Goal: Task Accomplishment & Management: Complete application form

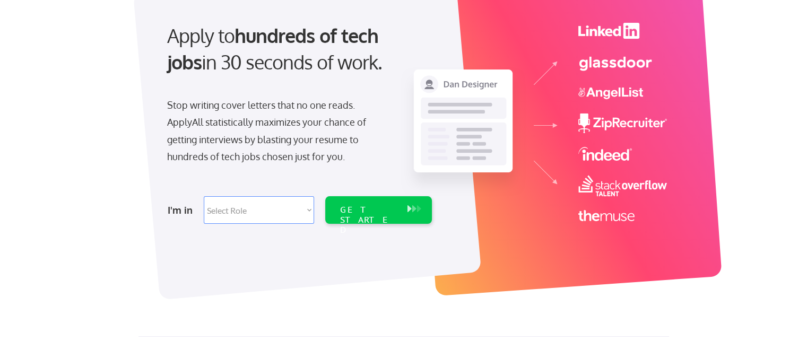
scroll to position [106, 0]
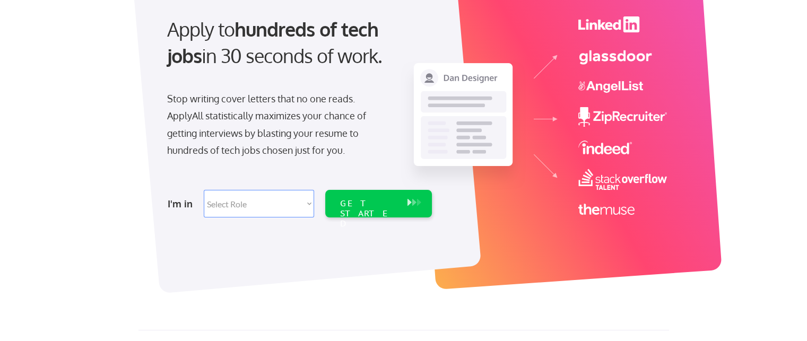
click at [274, 203] on select "Select Role Software Engineering Product Management Customer Success Sales UI/U…" at bounding box center [259, 204] width 110 height 28
select select ""sales0""
click at [204, 190] on select "Select Role Software Engineering Product Management Customer Success Sales UI/U…" at bounding box center [259, 204] width 110 height 28
select select ""sales0""
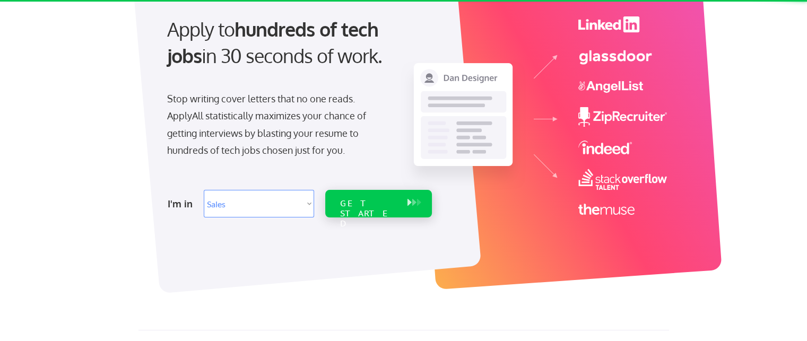
click at [374, 206] on div "GET STARTED" at bounding box center [368, 213] width 57 height 31
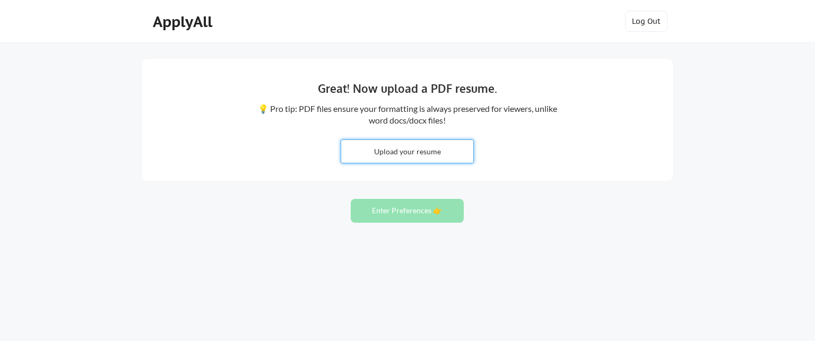
click at [438, 147] on input "file" at bounding box center [407, 151] width 132 height 23
type input "C:\fakepath\JLH-Resume 2025.pdf"
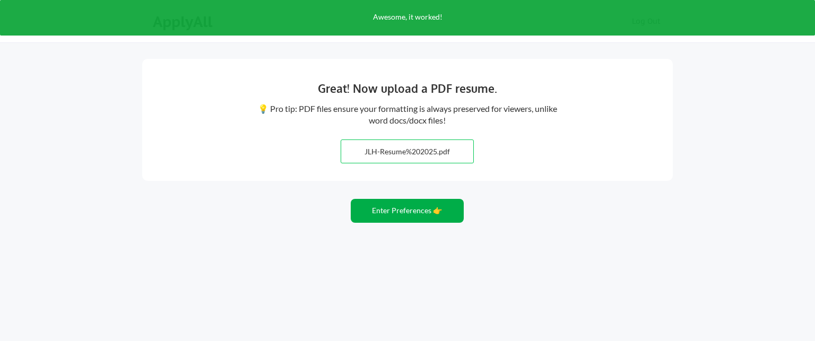
click at [406, 212] on button "Enter Preferences 👉" at bounding box center [407, 211] width 113 height 24
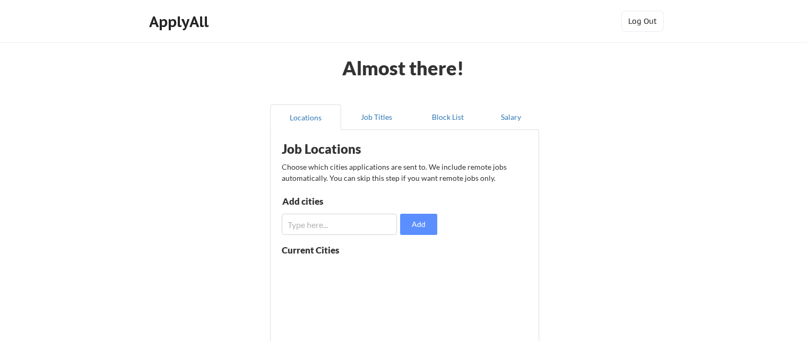
click at [376, 228] on input "input" at bounding box center [339, 224] width 115 height 21
click at [343, 227] on input "input" at bounding box center [339, 224] width 115 height 21
type input "OMaha"
click at [431, 227] on button "Add" at bounding box center [418, 224] width 37 height 21
click at [338, 218] on input "input" at bounding box center [339, 224] width 115 height 21
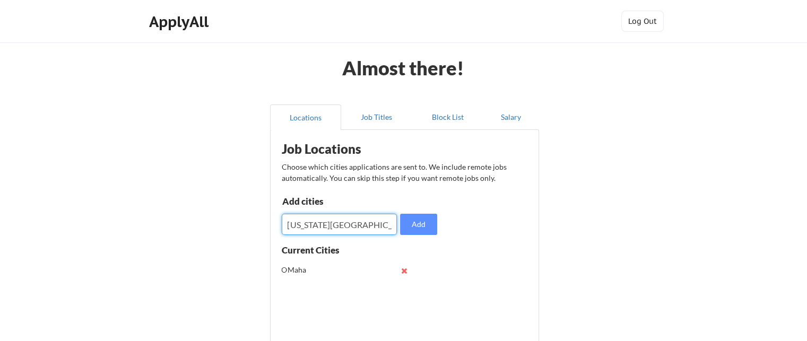
type input "[US_STATE][GEOGRAPHIC_DATA]"
click at [427, 226] on button "Add" at bounding box center [418, 224] width 37 height 21
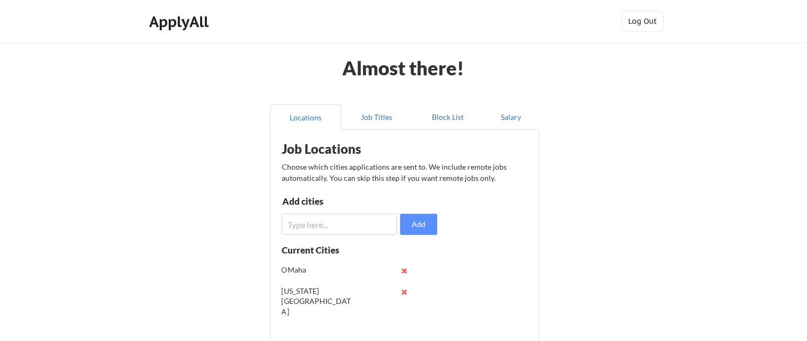
click at [355, 224] on input "input" at bounding box center [339, 224] width 115 height 21
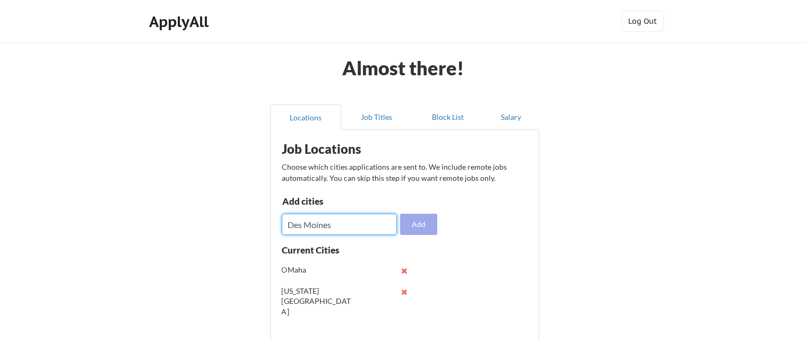
type input "Des Moines"
click at [427, 229] on button "Add" at bounding box center [418, 224] width 37 height 21
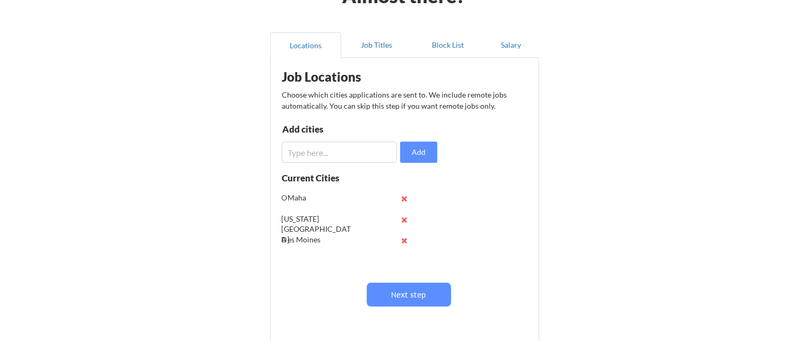
scroll to position [159, 0]
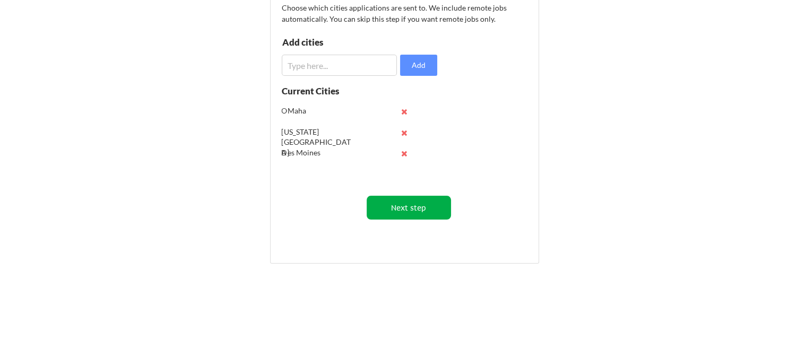
click at [422, 204] on button "Next step" at bounding box center [409, 208] width 84 height 24
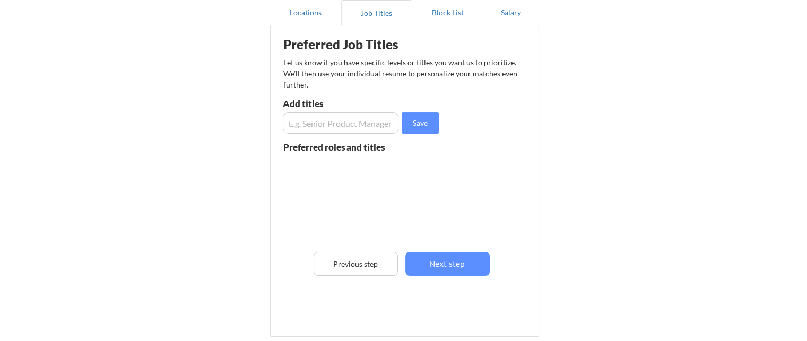
scroll to position [106, 0]
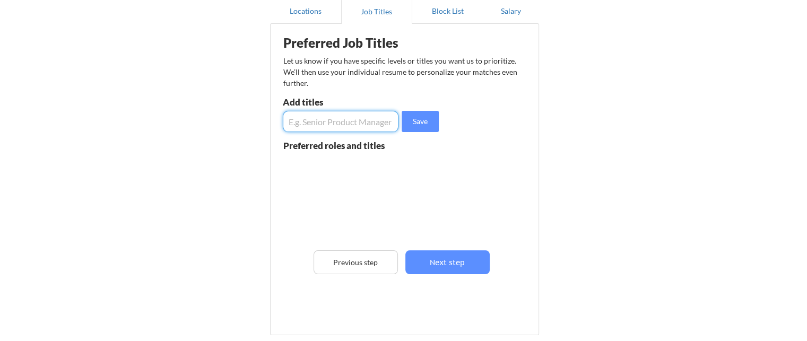
click at [361, 125] on input "input" at bounding box center [341, 121] width 116 height 21
type input "Enterprise Account Executive"
click at [420, 118] on button "Save" at bounding box center [420, 121] width 37 height 21
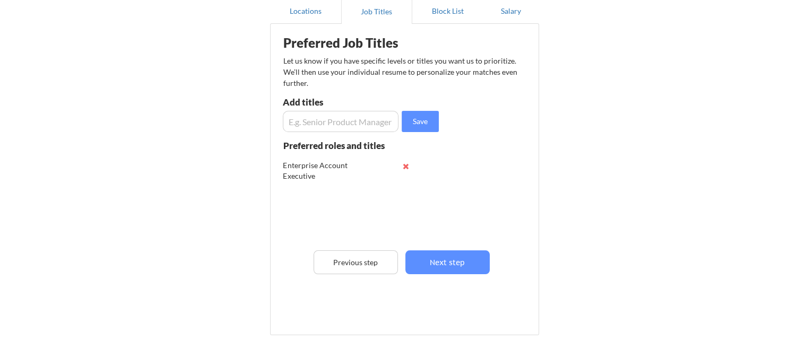
click at [349, 118] on input "input" at bounding box center [341, 121] width 116 height 21
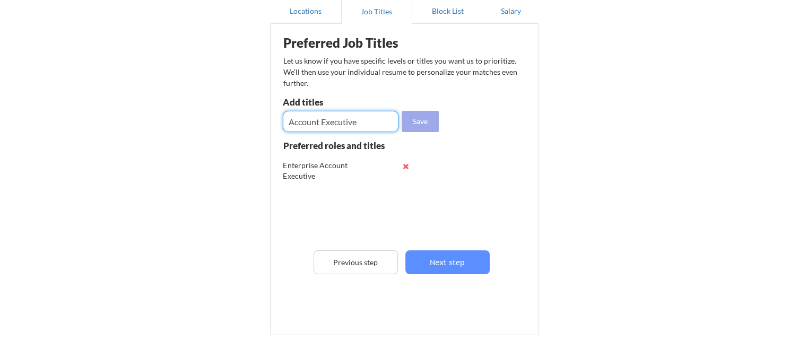
type input "Account Executive"
click at [417, 125] on button "Save" at bounding box center [420, 121] width 37 height 21
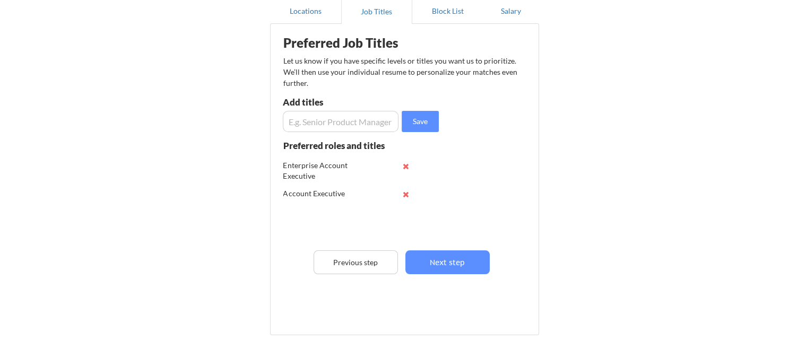
click at [351, 125] on input "input" at bounding box center [341, 121] width 116 height 21
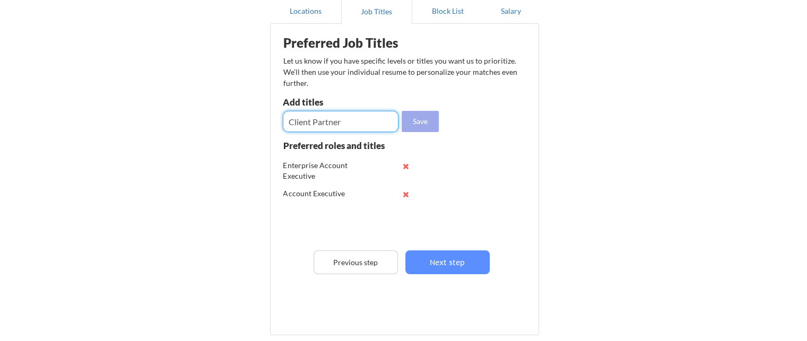
type input "Client Partner"
click at [417, 121] on button "Save" at bounding box center [420, 121] width 37 height 21
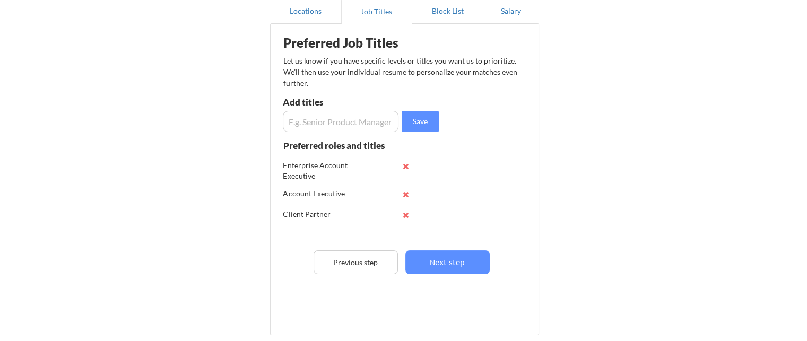
click at [351, 129] on input "input" at bounding box center [341, 121] width 116 height 21
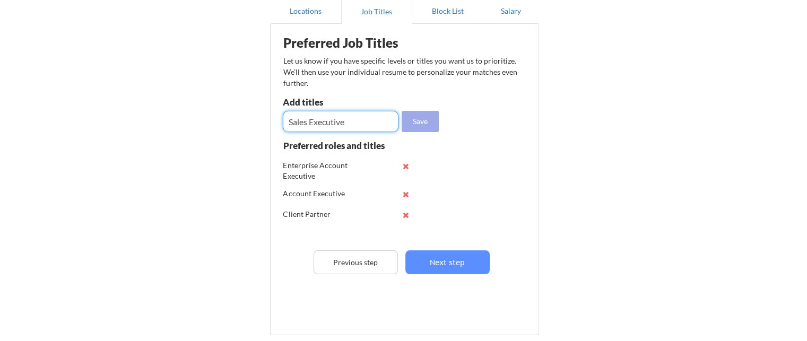
type input "Sales Executive"
click at [419, 121] on button "Save" at bounding box center [420, 121] width 37 height 21
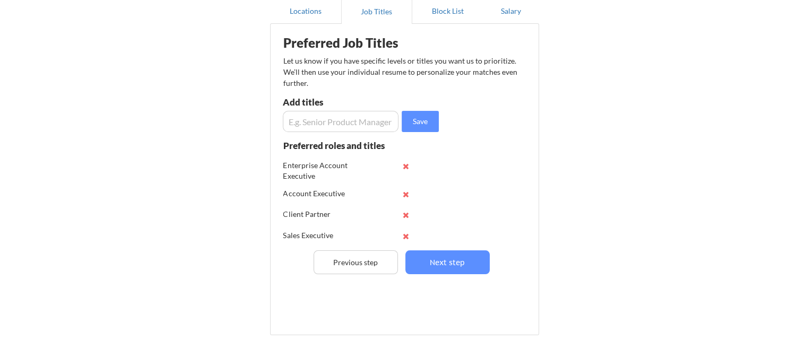
click at [348, 126] on input "input" at bounding box center [341, 121] width 116 height 21
click at [333, 123] on input "input" at bounding box center [341, 121] width 116 height 21
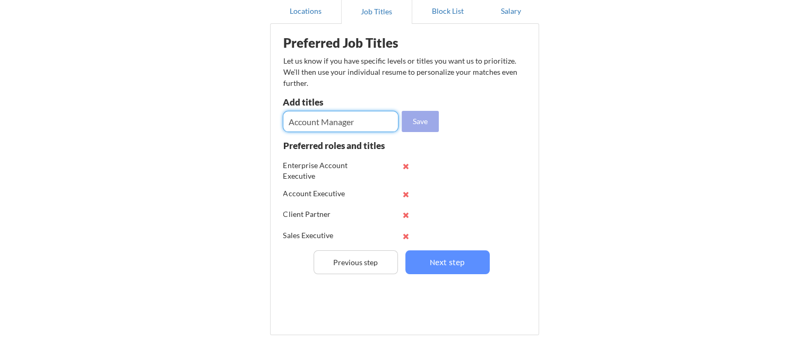
type input "Account Manager"
click at [417, 120] on button "Save" at bounding box center [420, 121] width 37 height 21
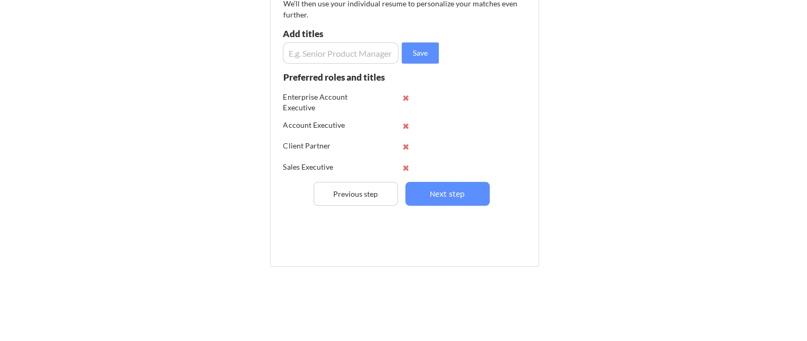
scroll to position [144, 0]
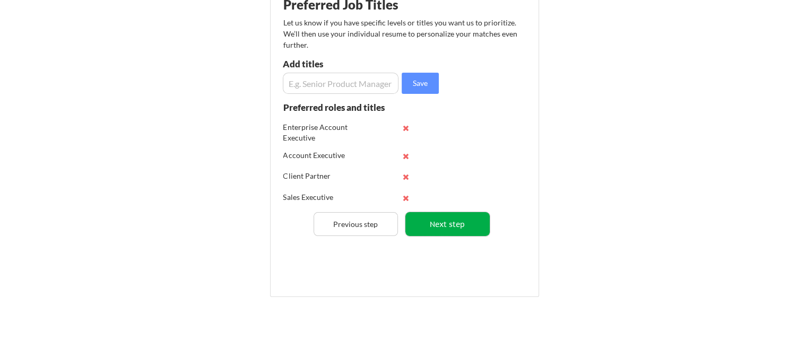
click at [443, 218] on button "Next step" at bounding box center [447, 224] width 84 height 24
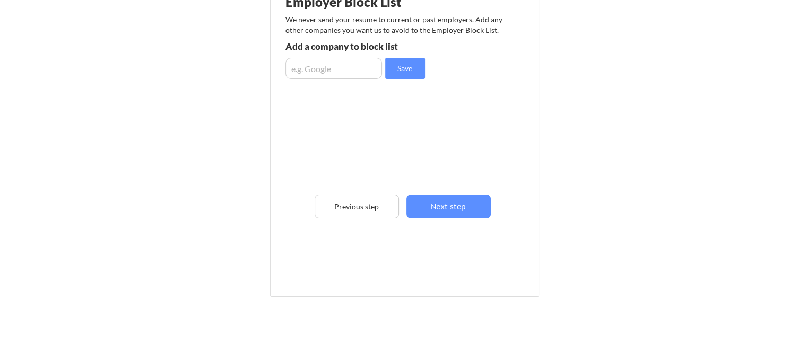
scroll to position [91, 0]
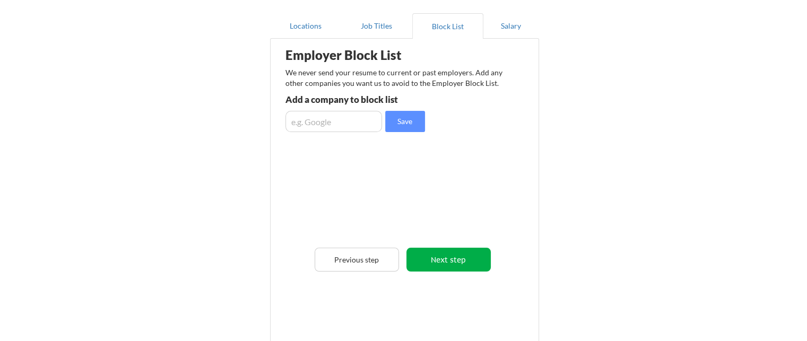
click at [460, 254] on button "Next step" at bounding box center [448, 260] width 84 height 24
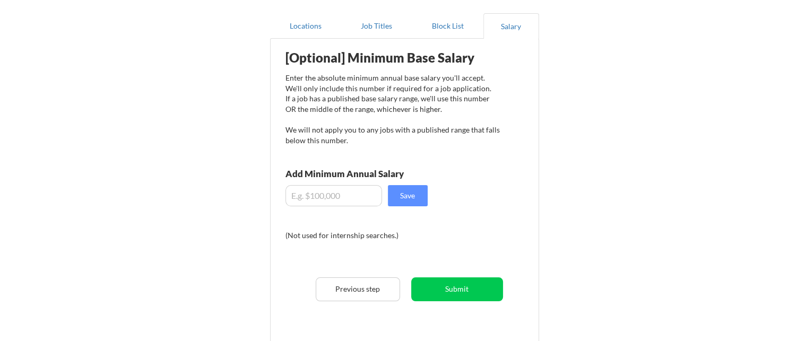
click at [357, 194] on input "input" at bounding box center [333, 195] width 97 height 21
type input "$140,000"
click at [412, 197] on button "Save" at bounding box center [408, 195] width 40 height 21
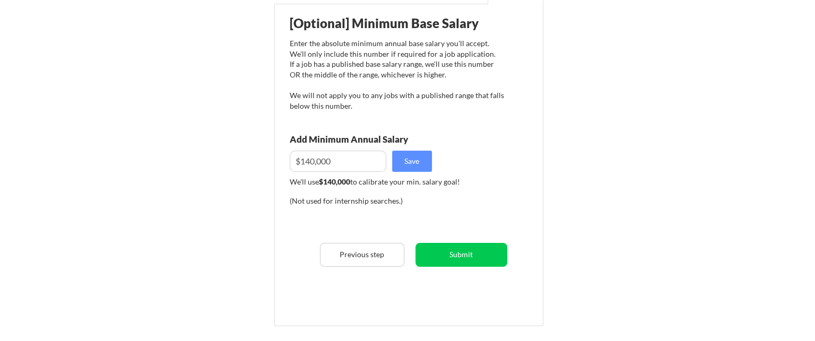
scroll to position [144, 0]
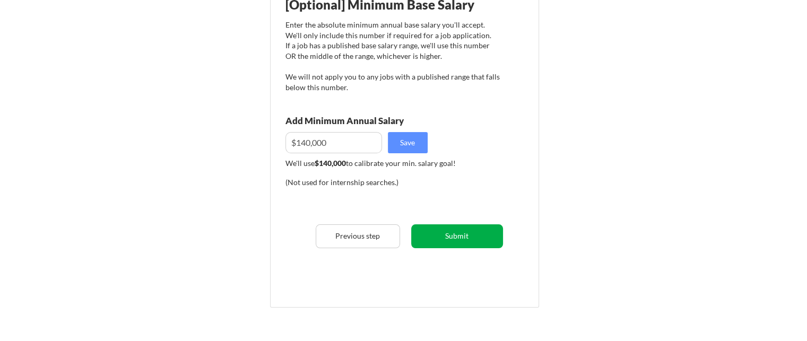
click at [460, 234] on button "Submit" at bounding box center [457, 236] width 92 height 24
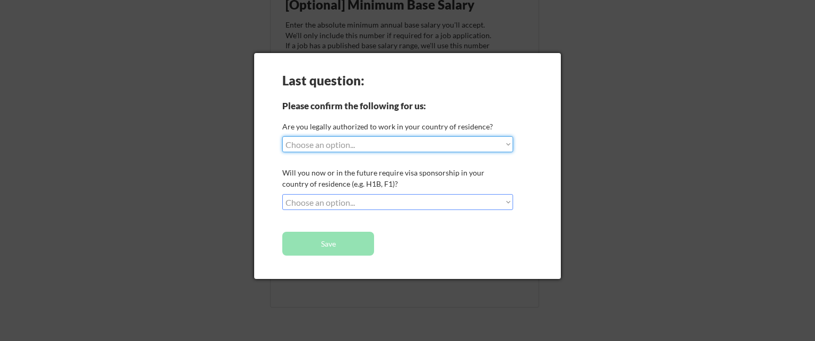
click at [509, 146] on select "Choose an option... Yes, I am a [DEMOGRAPHIC_DATA] Citizen Yes, I am a [DEMOGRA…" at bounding box center [397, 144] width 231 height 16
select select ""yes__i_am_a_[DEMOGRAPHIC_DATA]""
click at [282, 136] on select "Choose an option... Yes, I am a [DEMOGRAPHIC_DATA] Citizen Yes, I am a [DEMOGRA…" at bounding box center [397, 144] width 231 height 16
click at [501, 201] on select "Choose an option... No, I will not need sponsorship Yes, I will need sponsorship" at bounding box center [397, 202] width 231 height 16
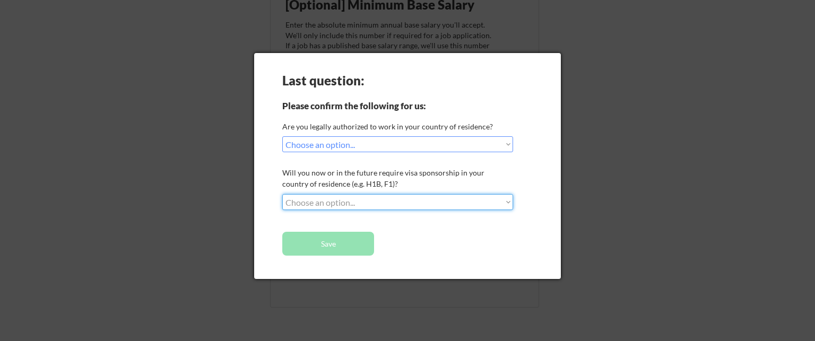
select select ""no__i_will_not_need_sponsorship""
click at [282, 194] on select "Choose an option... No, I will not need sponsorship Yes, I will need sponsorship" at bounding box center [397, 202] width 231 height 16
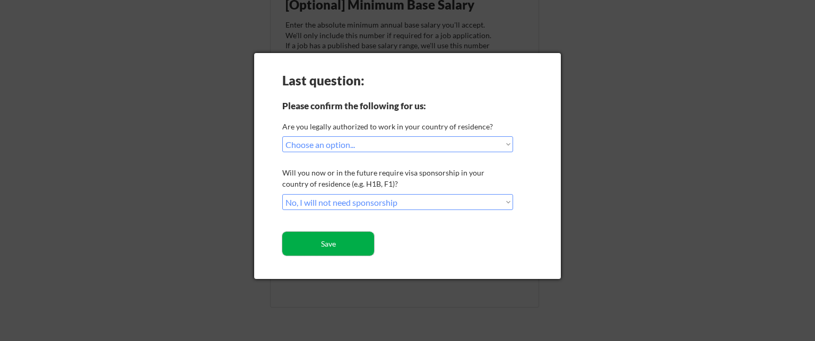
click at [351, 239] on button "Save" at bounding box center [328, 244] width 92 height 24
